Goal: Navigation & Orientation: Find specific page/section

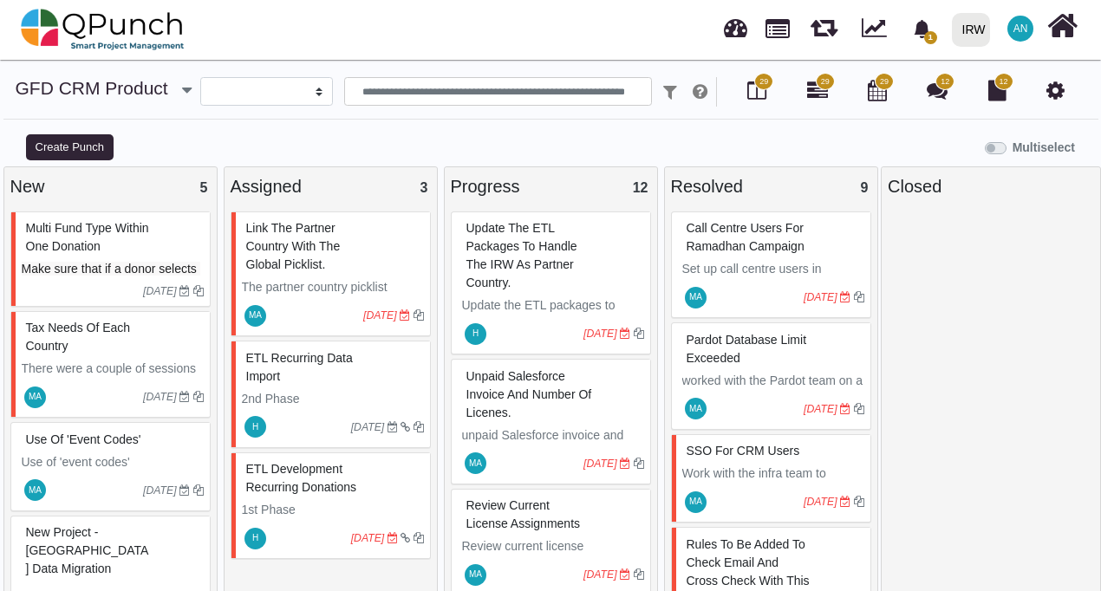
select select
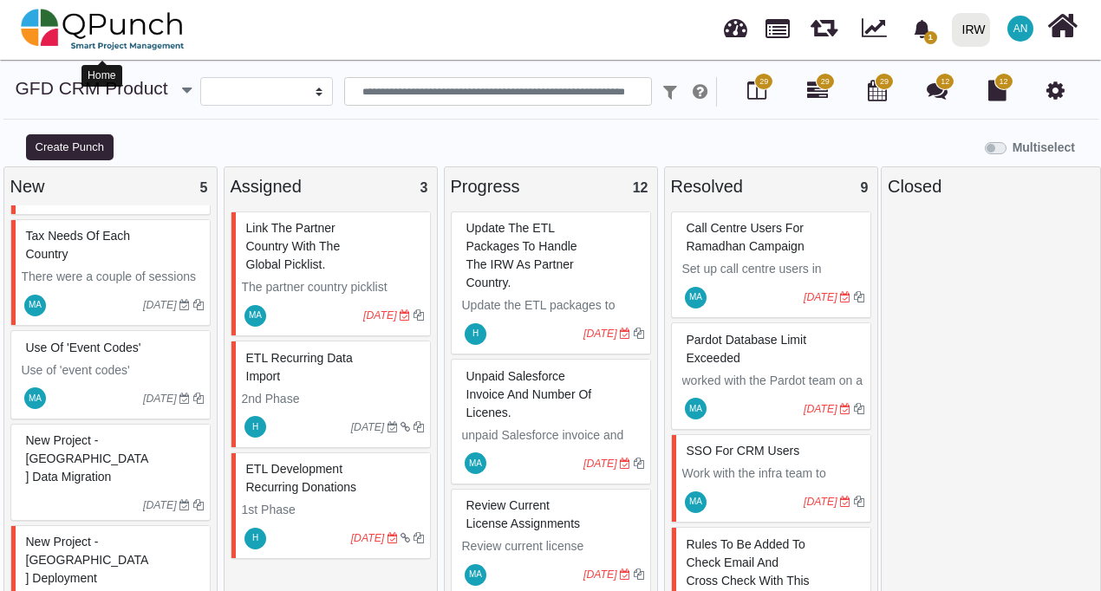
click at [74, 31] on img at bounding box center [103, 29] width 164 height 52
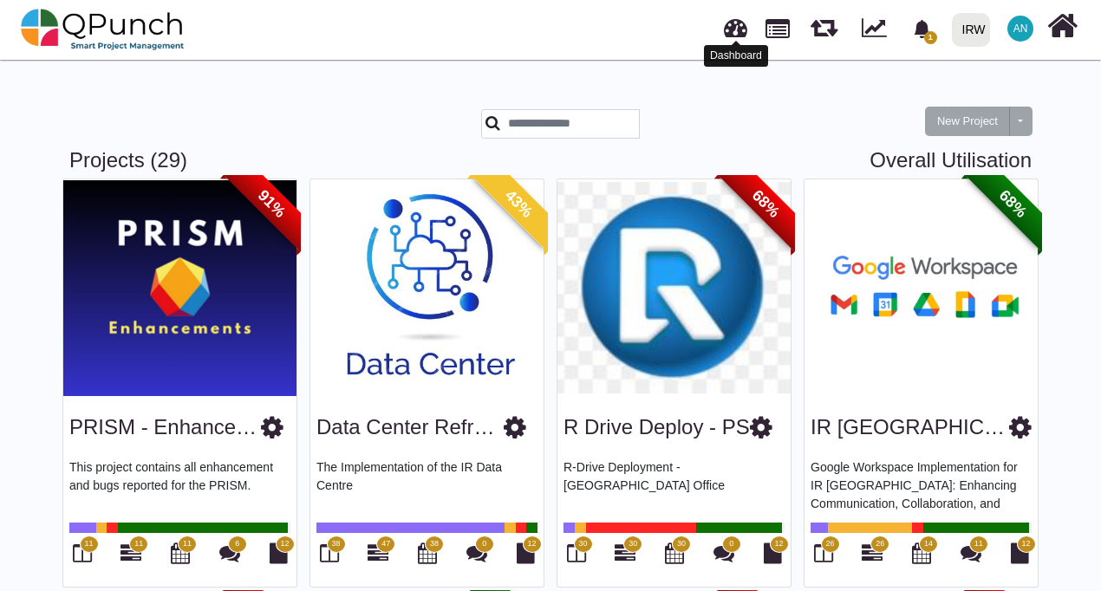
click at [732, 26] on link at bounding box center [735, 25] width 23 height 29
click at [732, 28] on link at bounding box center [735, 25] width 23 height 29
